Goal: Entertainment & Leisure: Browse casually

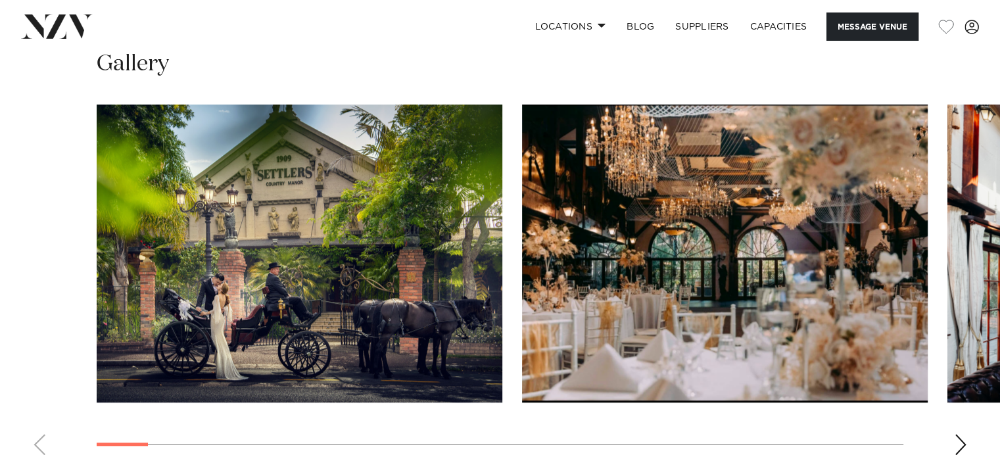
scroll to position [1289, 0]
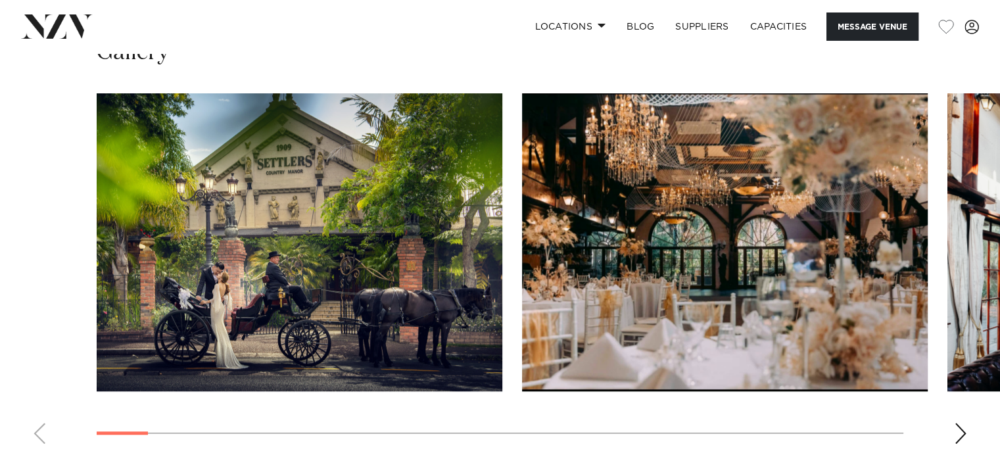
click at [550, 272] on img "2 / 30" at bounding box center [725, 242] width 406 height 298
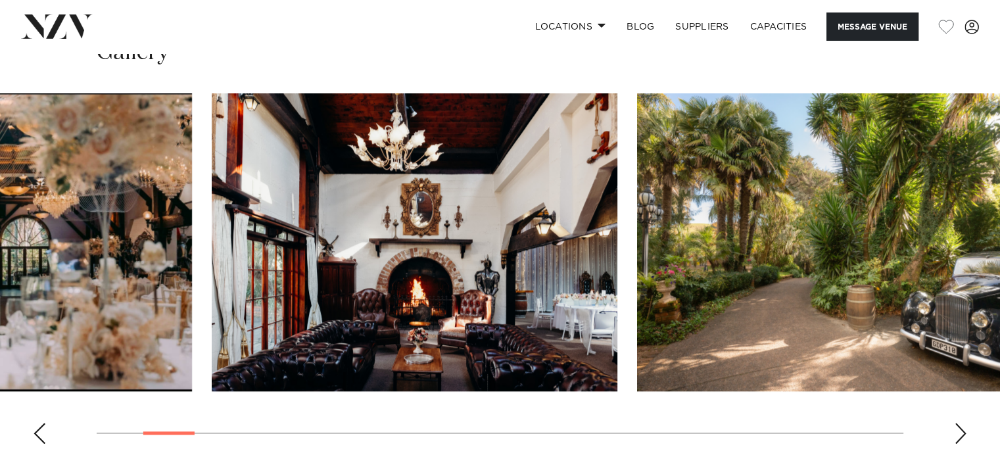
click at [299, 278] on img "3 / 30" at bounding box center [415, 242] width 406 height 298
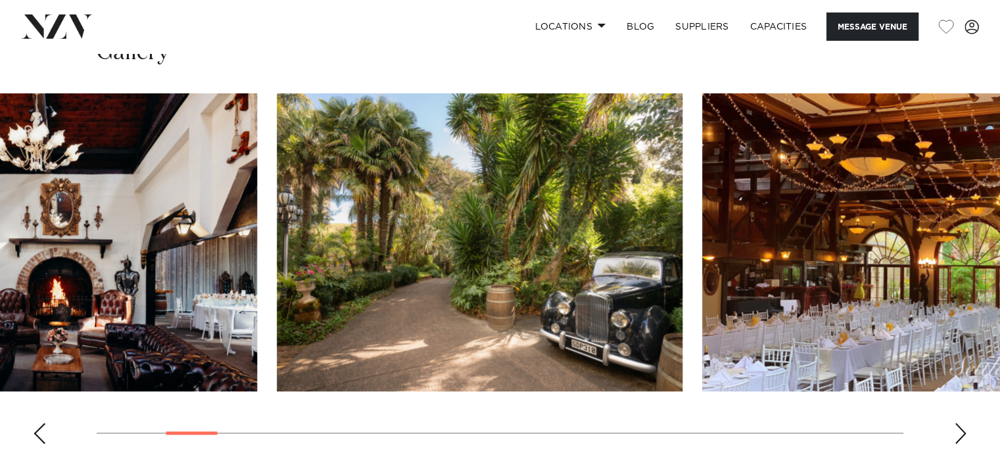
click at [277, 308] on img "4 / 30" at bounding box center [480, 242] width 406 height 298
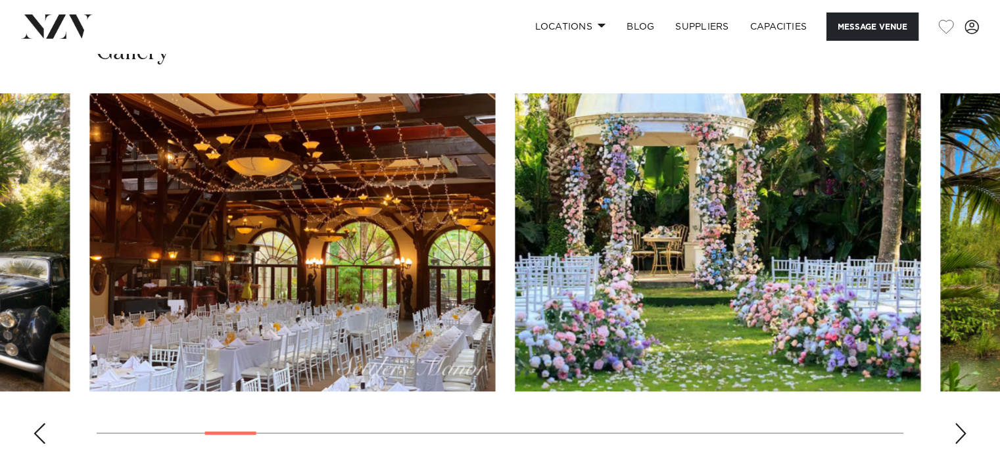
click at [129, 302] on img "5 / 30" at bounding box center [292, 242] width 406 height 298
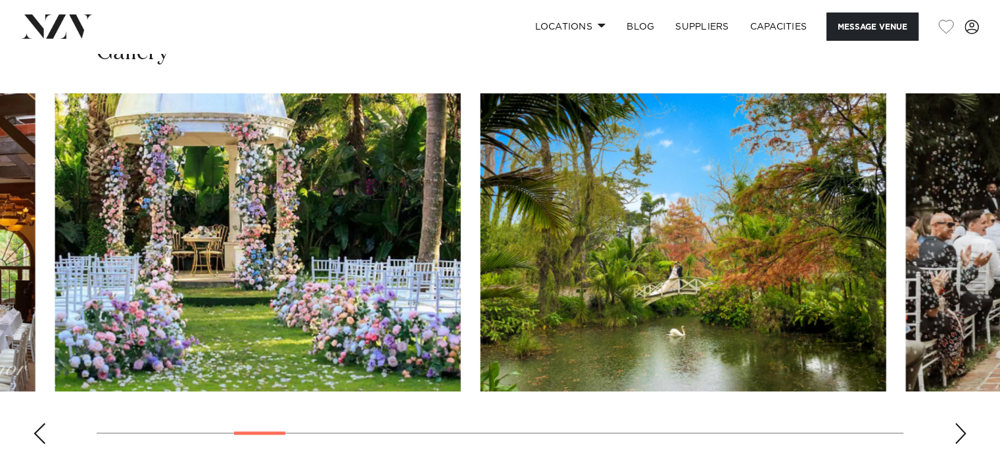
click at [55, 312] on img "6 / 30" at bounding box center [258, 242] width 406 height 298
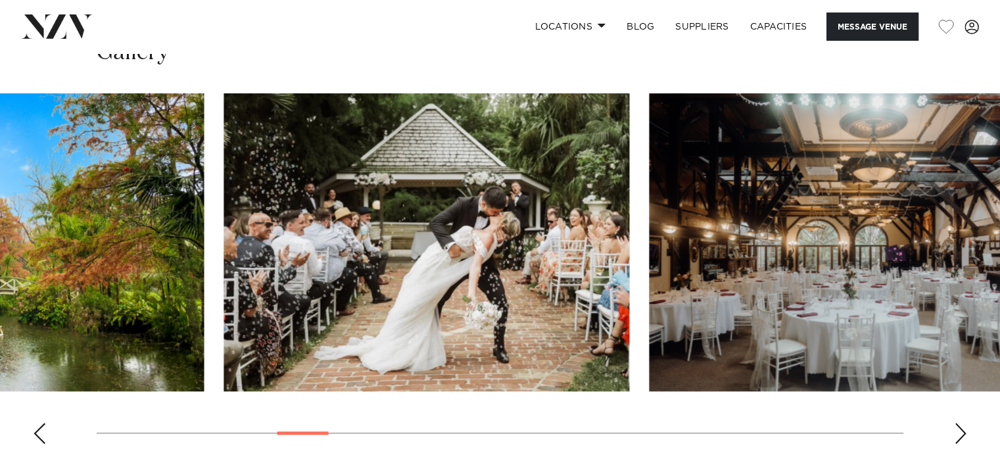
click at [0, 300] on img "7 / 30" at bounding box center [1, 242] width 406 height 298
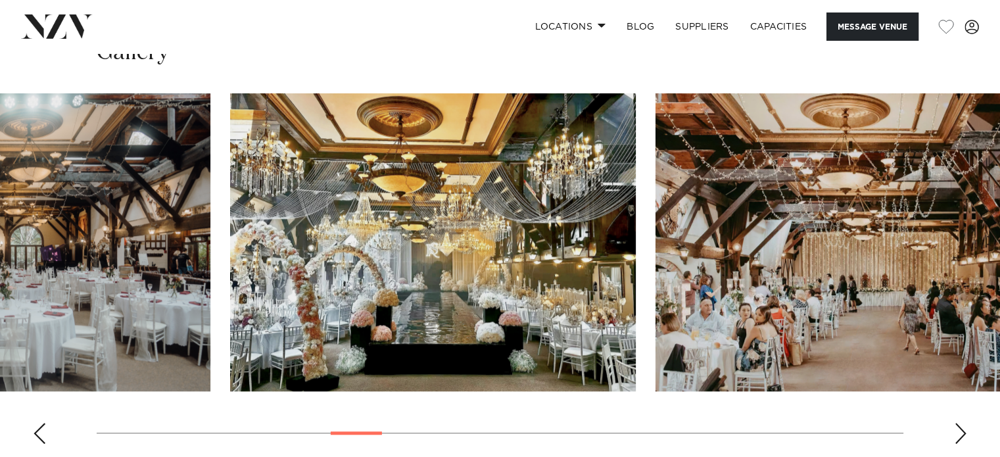
click at [13, 289] on img "9 / 30" at bounding box center [8, 242] width 406 height 298
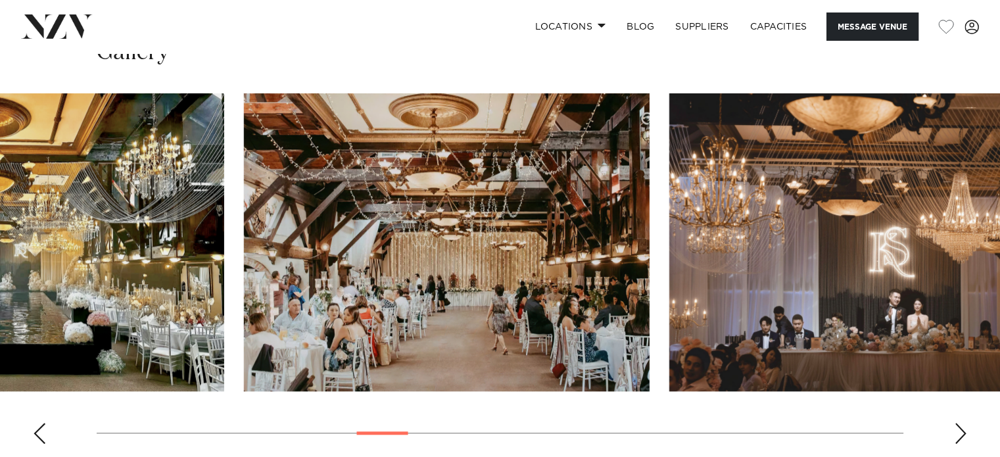
click at [166, 293] on img "10 / 30" at bounding box center [22, 242] width 406 height 298
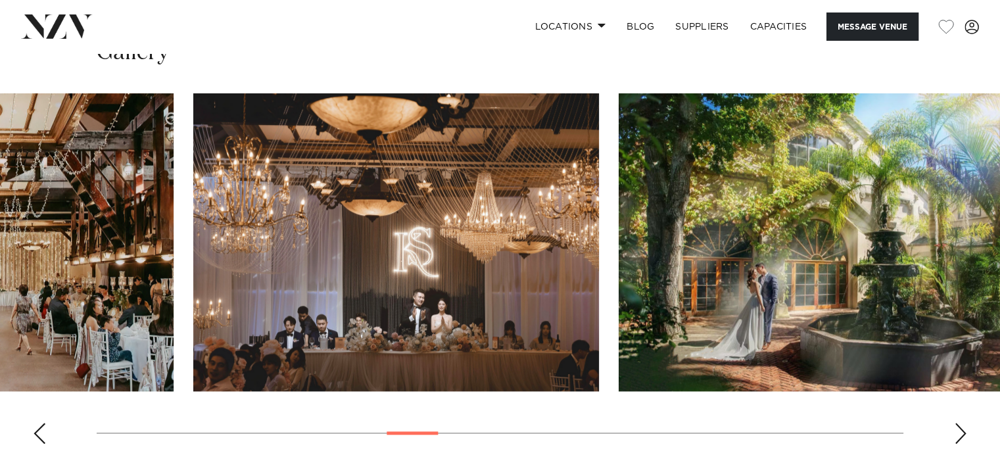
click at [242, 273] on img "12 / 30" at bounding box center [396, 242] width 406 height 298
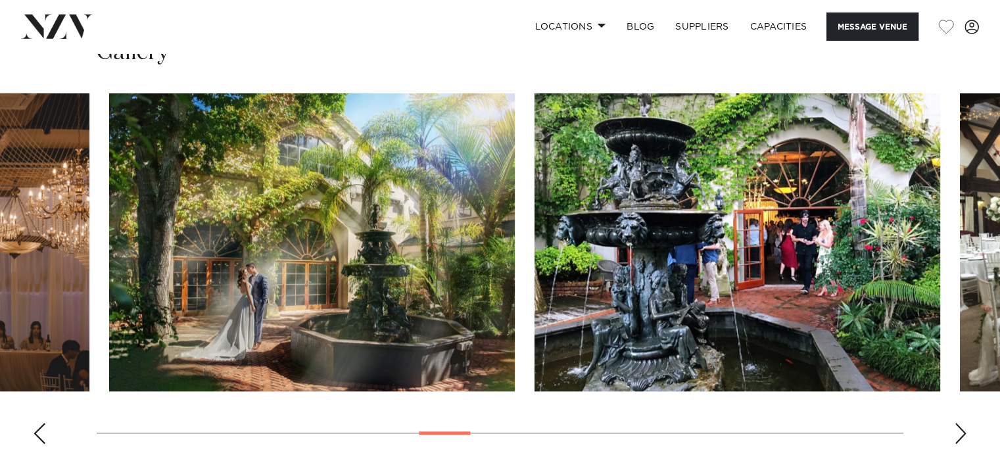
click at [187, 317] on img "13 / 30" at bounding box center [312, 242] width 406 height 298
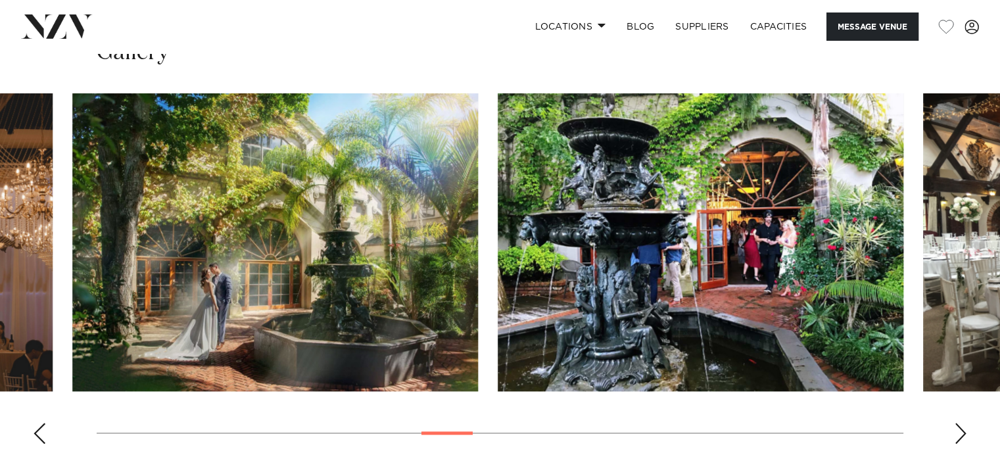
click at [72, 344] on img "13 / 30" at bounding box center [275, 242] width 406 height 298
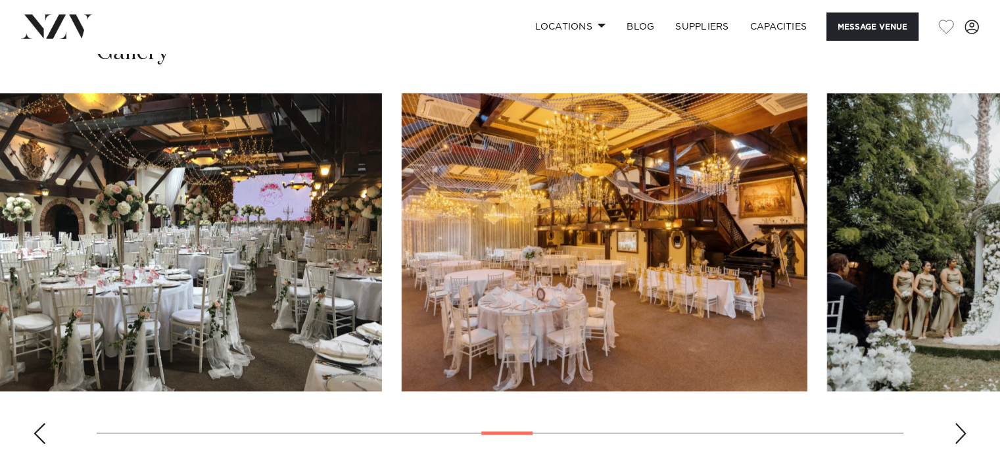
click at [0, 356] on img "15 / 30" at bounding box center [179, 242] width 406 height 298
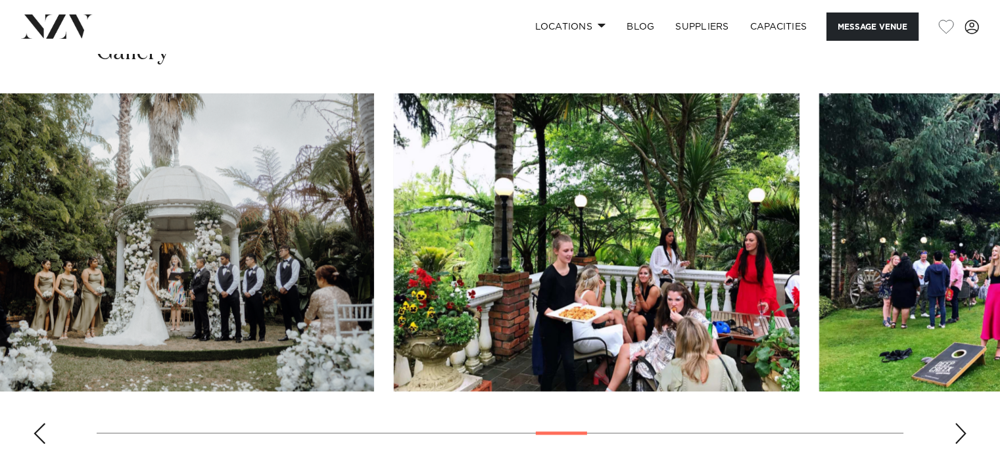
click at [0, 325] on img "17 / 30" at bounding box center [171, 242] width 406 height 298
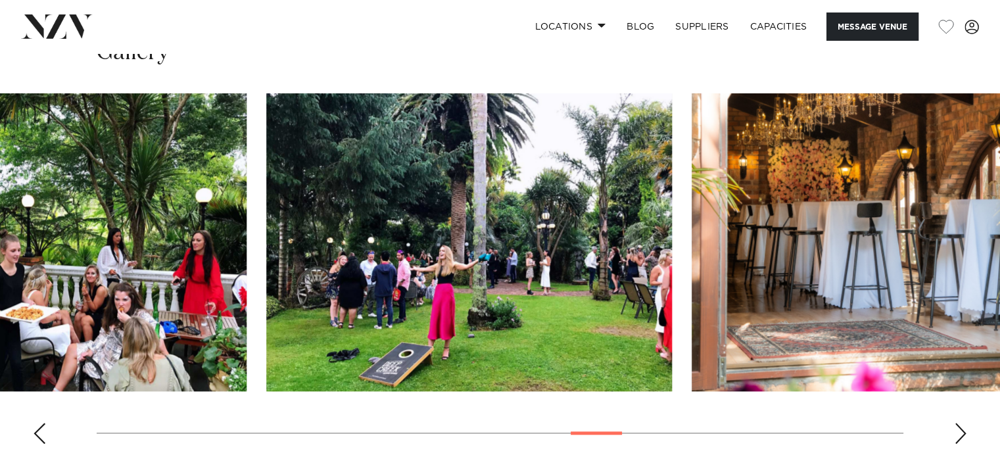
click at [74, 312] on img "18 / 30" at bounding box center [44, 242] width 406 height 298
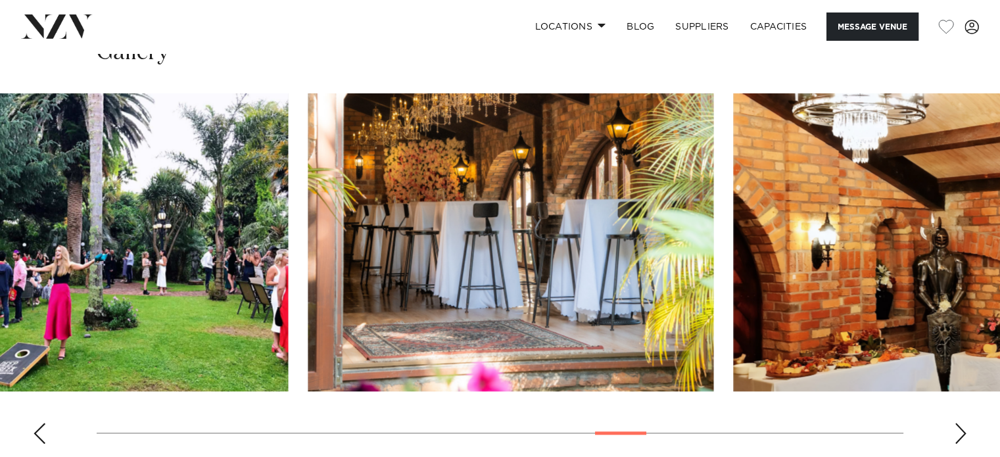
click at [0, 296] on img "19 / 30" at bounding box center [85, 242] width 406 height 298
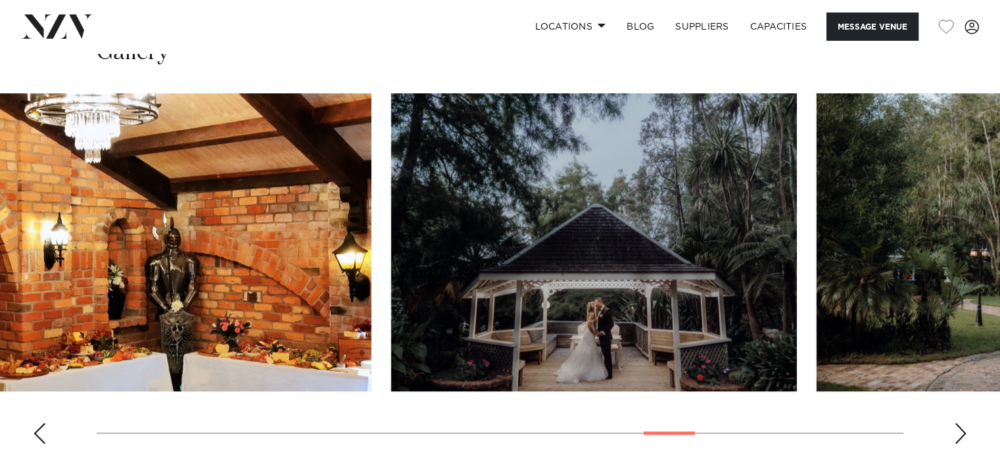
click at [177, 269] on img "21 / 30" at bounding box center [169, 242] width 406 height 298
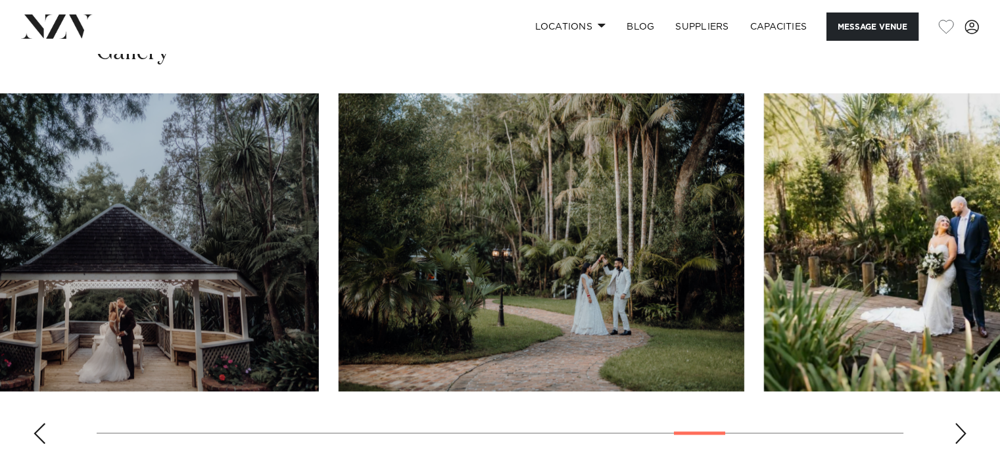
click at [245, 251] on img "22 / 30" at bounding box center [116, 242] width 406 height 298
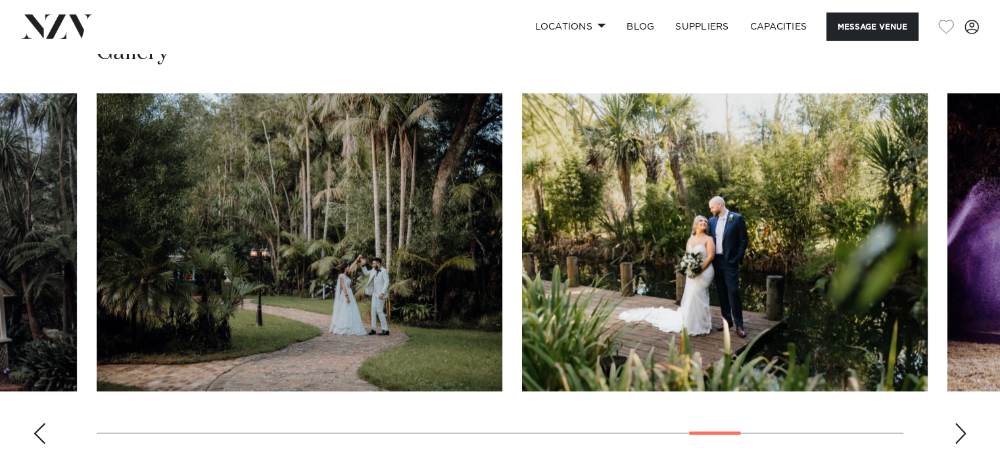
click at [129, 245] on img "23 / 30" at bounding box center [300, 242] width 406 height 298
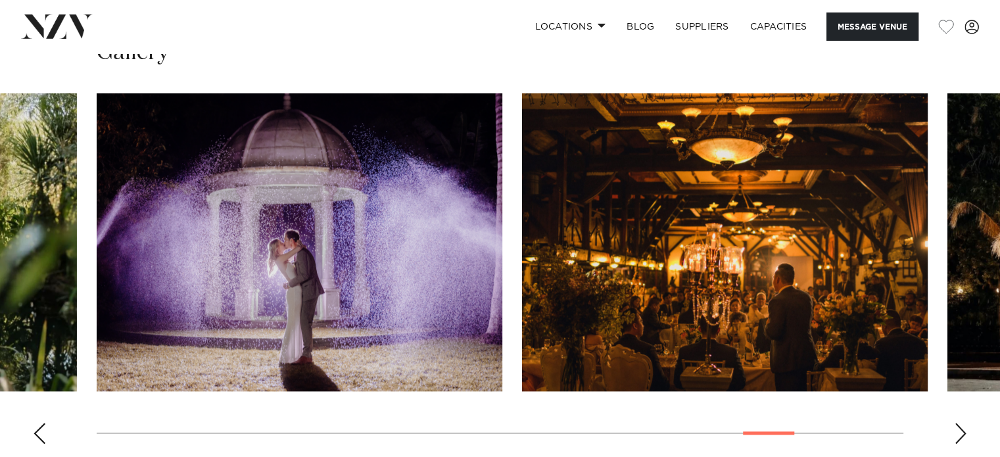
click at [135, 241] on img "25 / 30" at bounding box center [300, 242] width 406 height 298
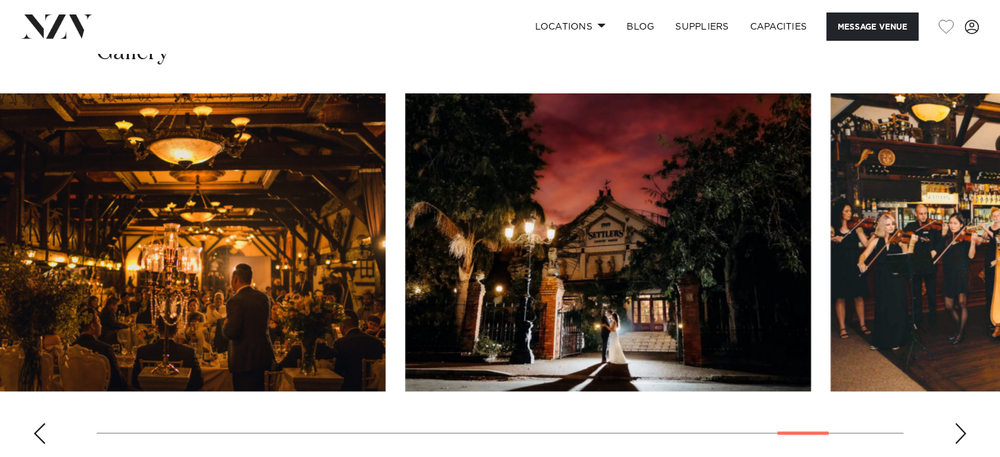
click at [405, 202] on img "27 / 30" at bounding box center [608, 242] width 406 height 298
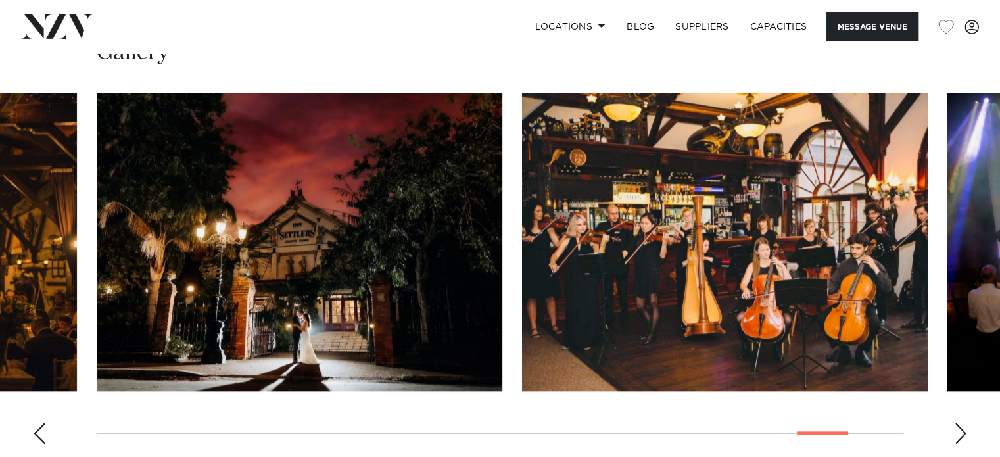
click at [522, 213] on img "28 / 30" at bounding box center [725, 242] width 406 height 298
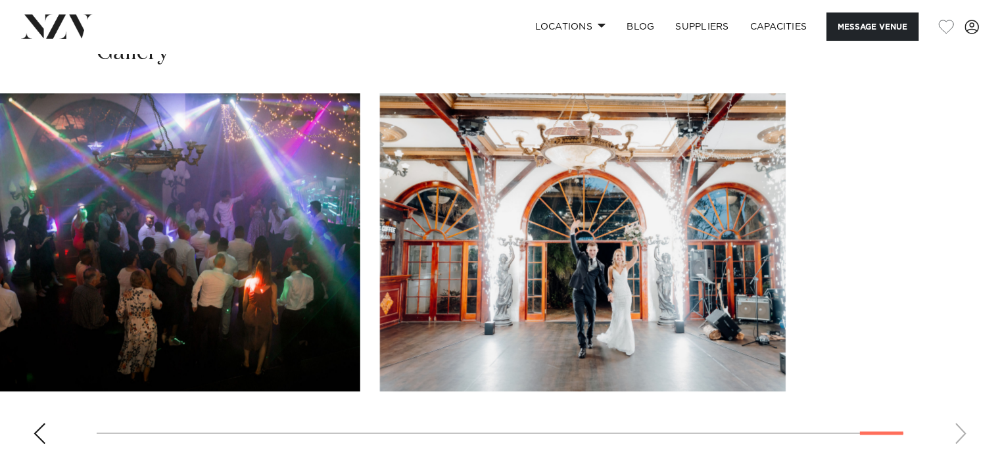
click at [26, 301] on img "29 / 30" at bounding box center [158, 242] width 406 height 298
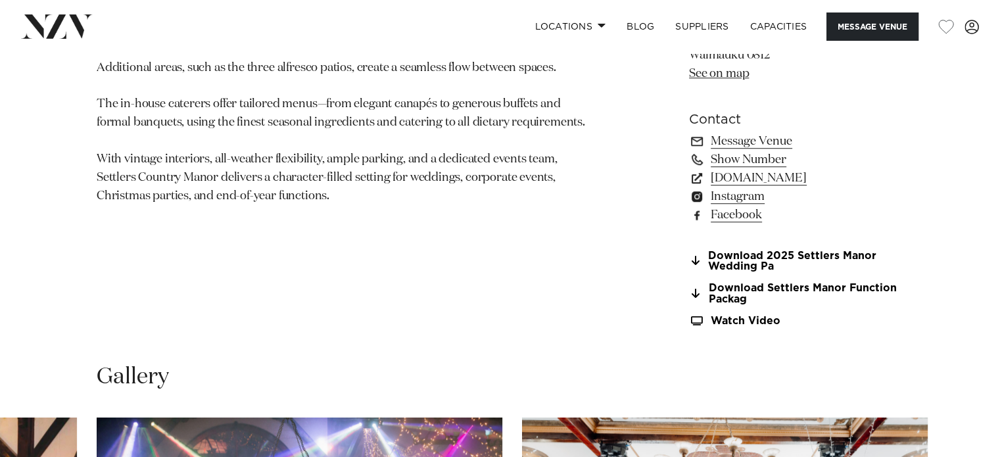
scroll to position [962, 0]
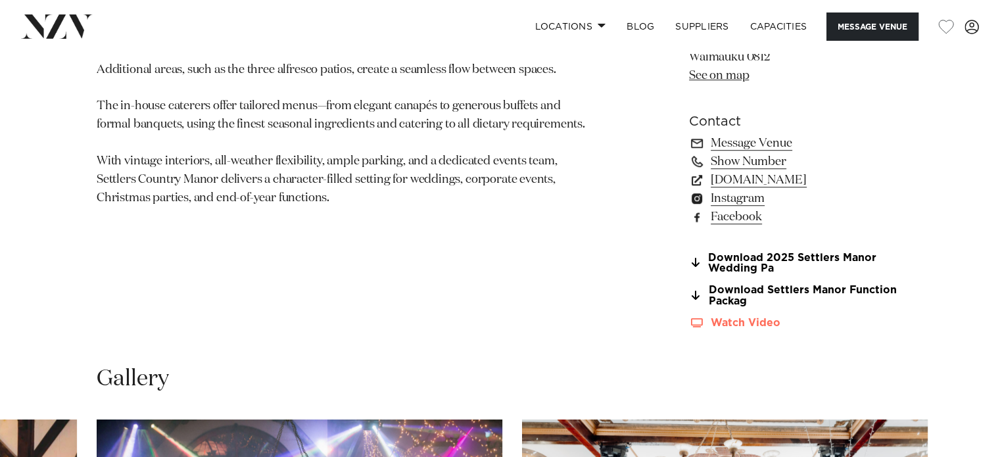
click at [740, 323] on link "Watch Video" at bounding box center [796, 323] width 214 height 11
